Goal: Find specific page/section: Find specific page/section

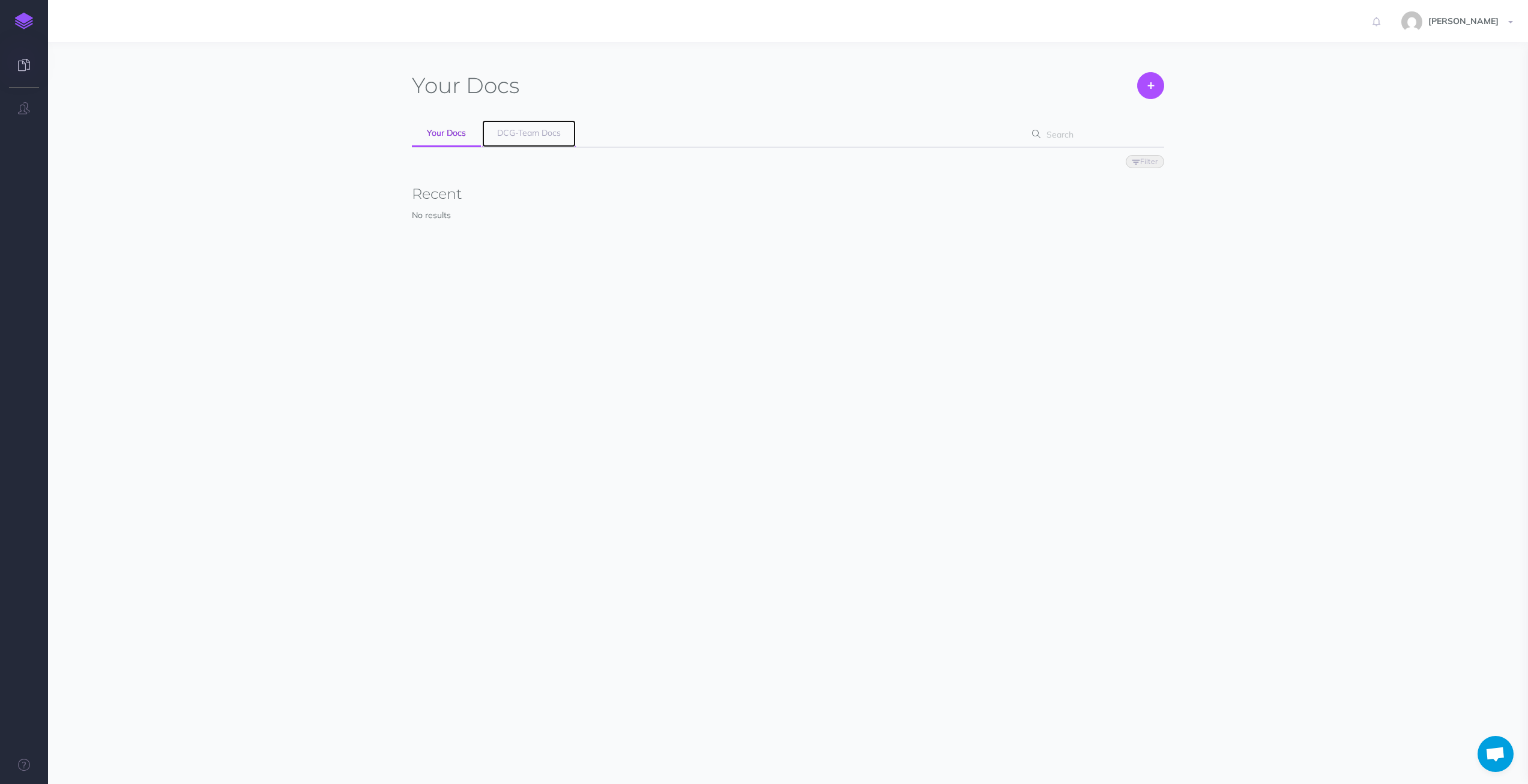
click at [535, 129] on span "DCG-Team Docs" at bounding box center [529, 133] width 64 height 11
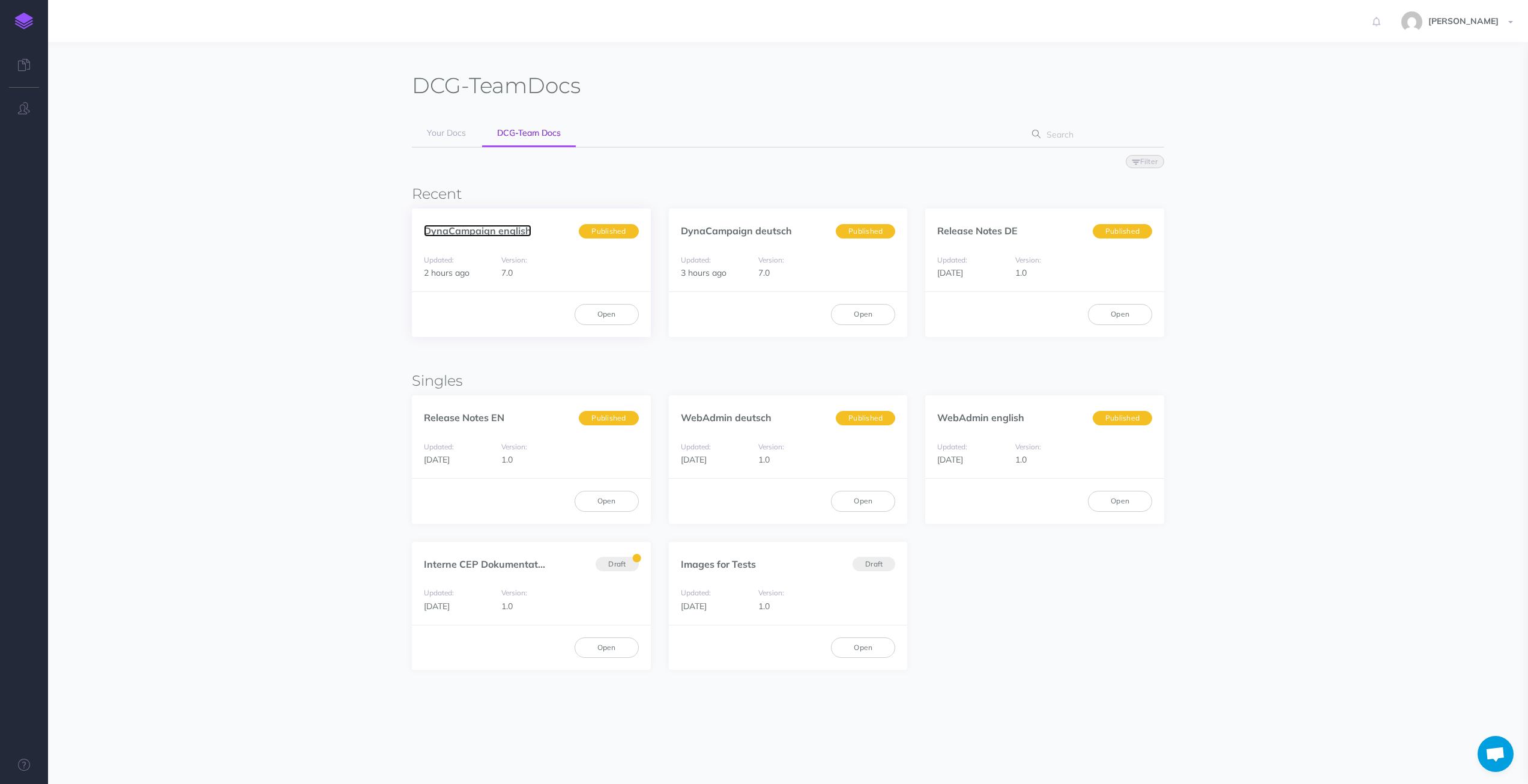
click at [496, 228] on link "DynaCampaign english" at bounding box center [478, 230] width 107 height 12
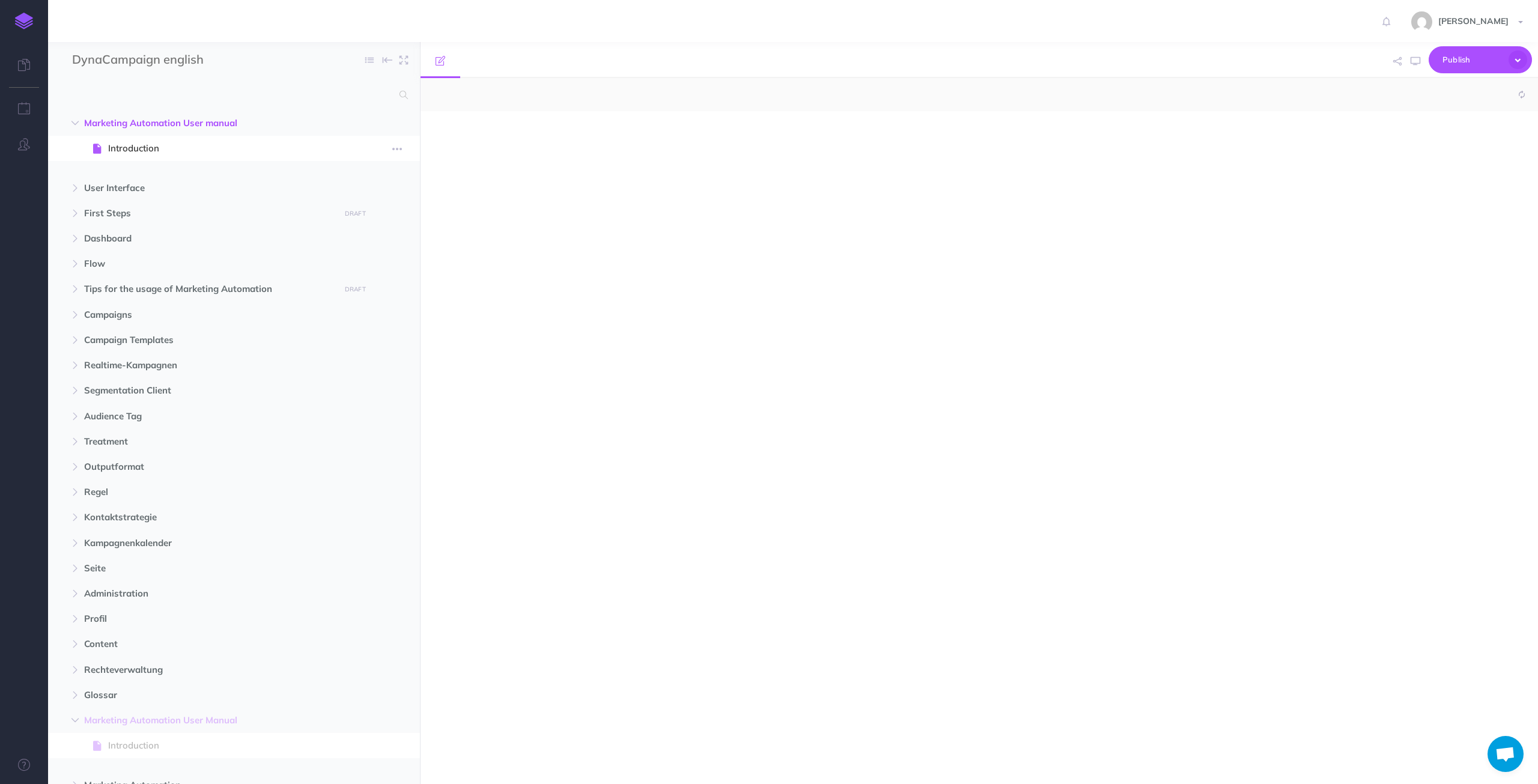
select select "null"
